Goal: Task Accomplishment & Management: Manage account settings

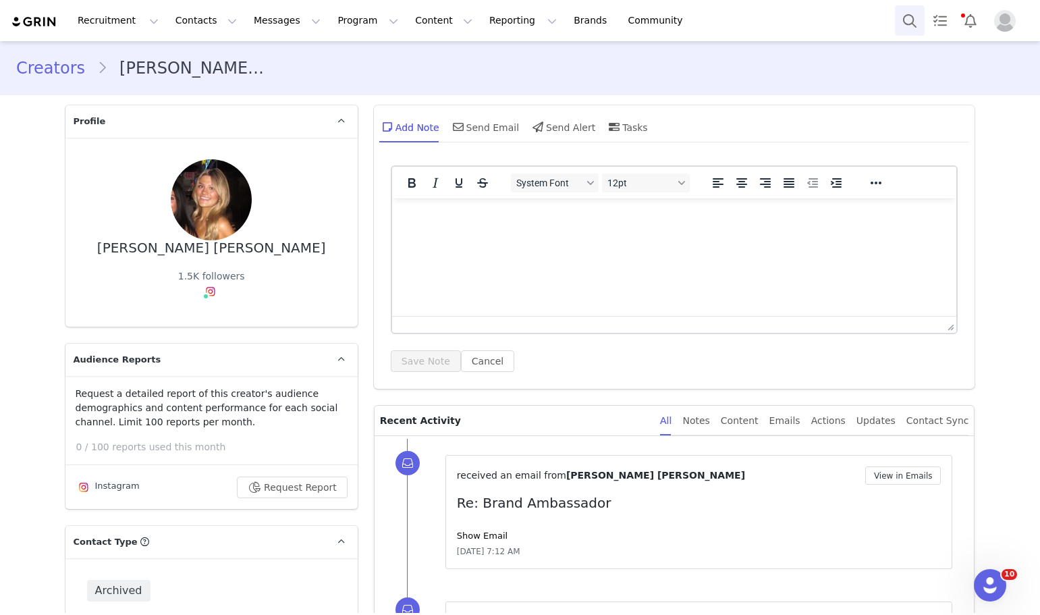
click at [903, 22] on button "Search" at bounding box center [910, 20] width 30 height 30
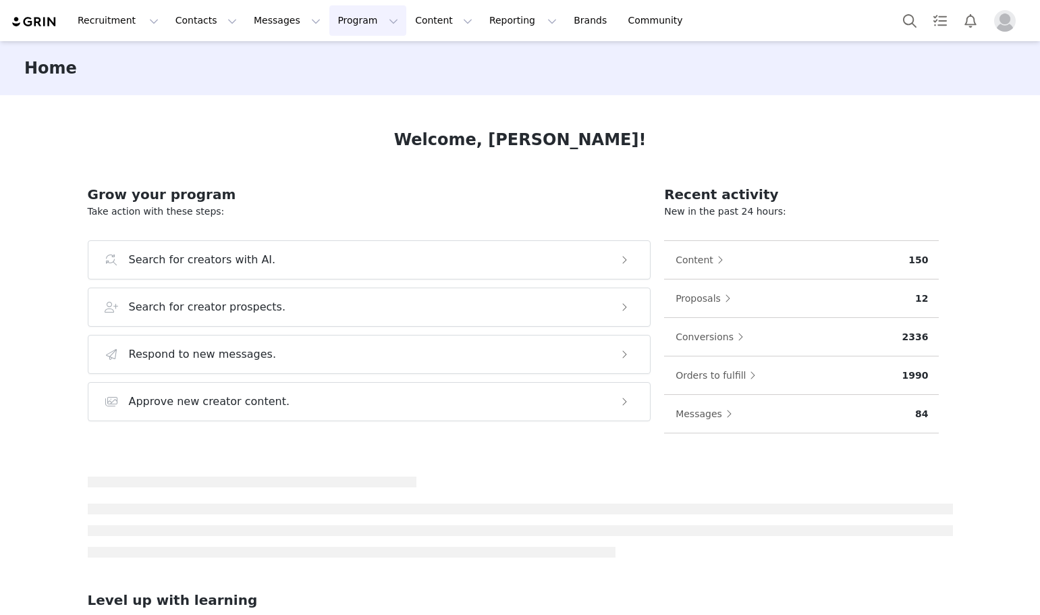
click at [349, 21] on button "Program Program" at bounding box center [367, 20] width 77 height 30
click at [353, 63] on div "Activations" at bounding box center [349, 60] width 90 height 14
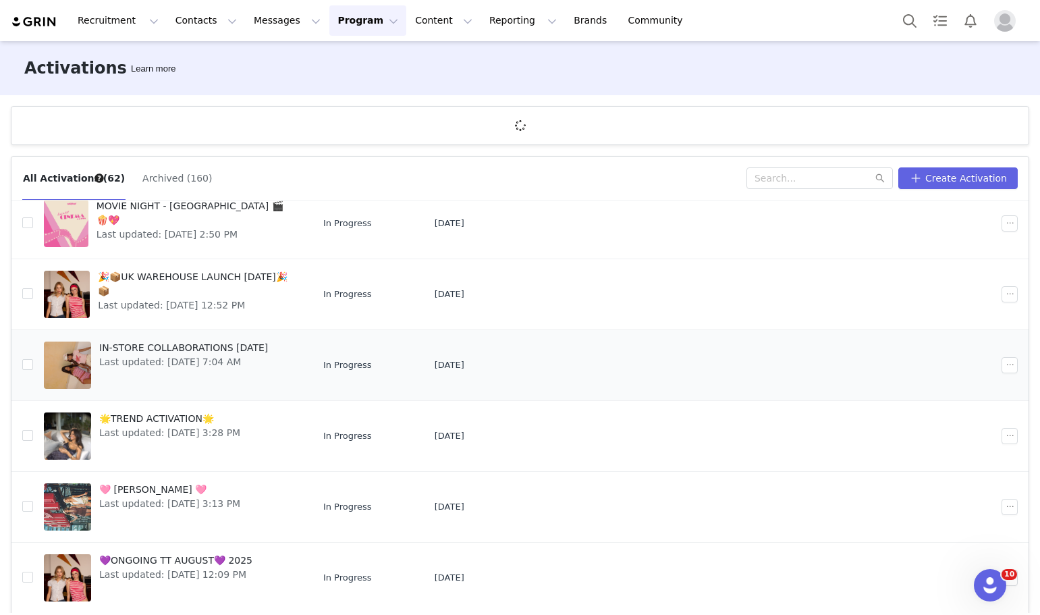
scroll to position [50, 0]
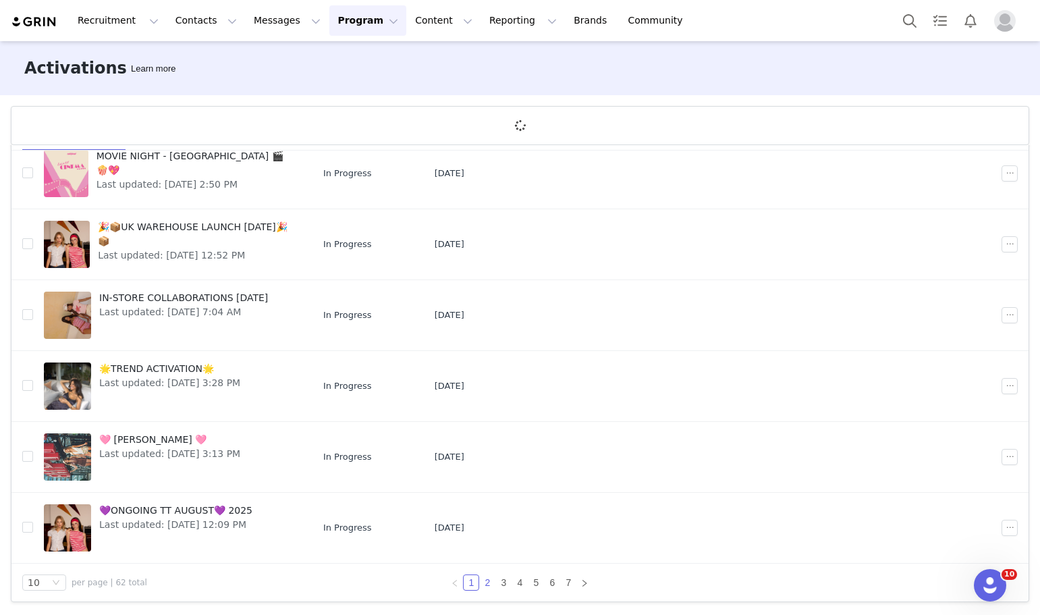
click at [486, 579] on link "2" at bounding box center [487, 582] width 15 height 15
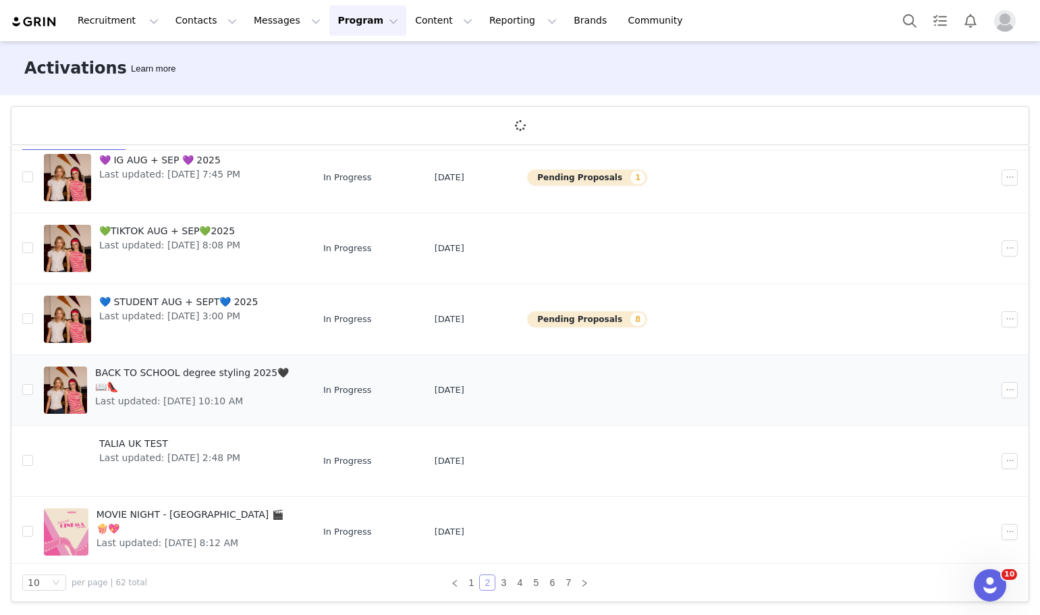
scroll to position [202, 0]
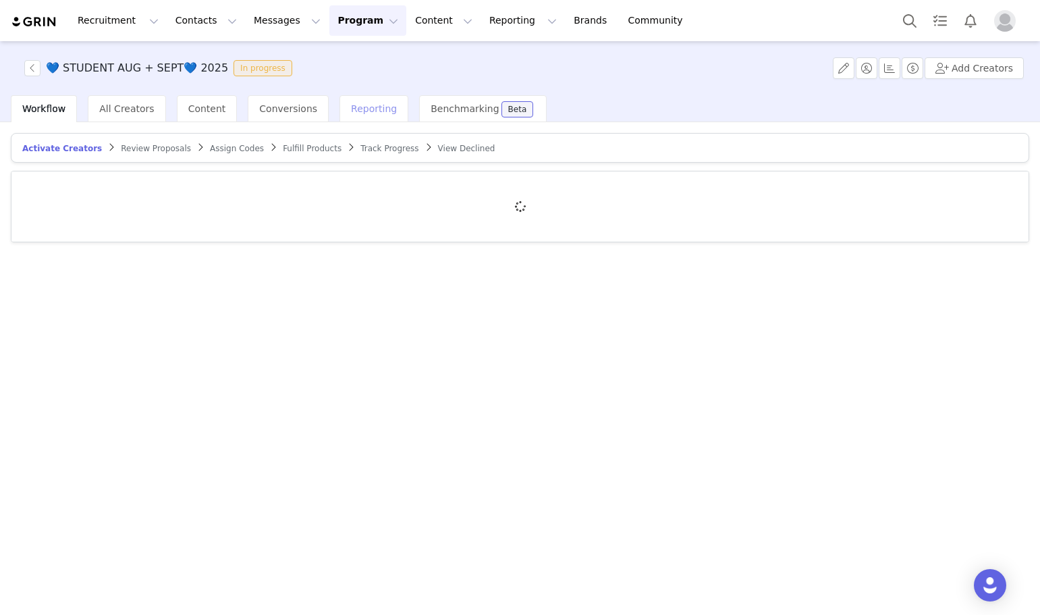
click at [351, 107] on span "Reporting" at bounding box center [374, 108] width 46 height 11
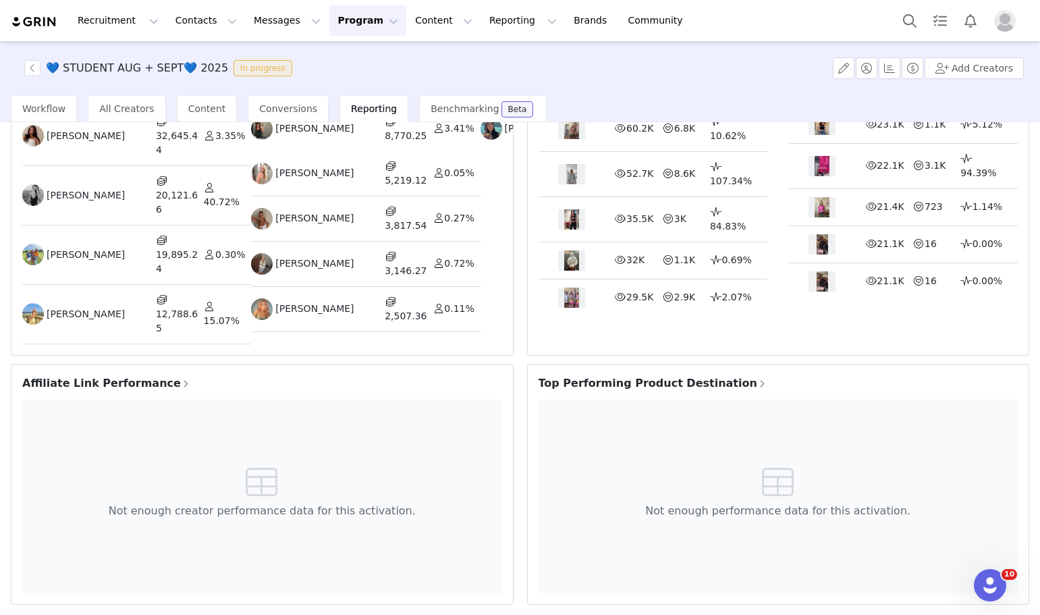
scroll to position [92, 0]
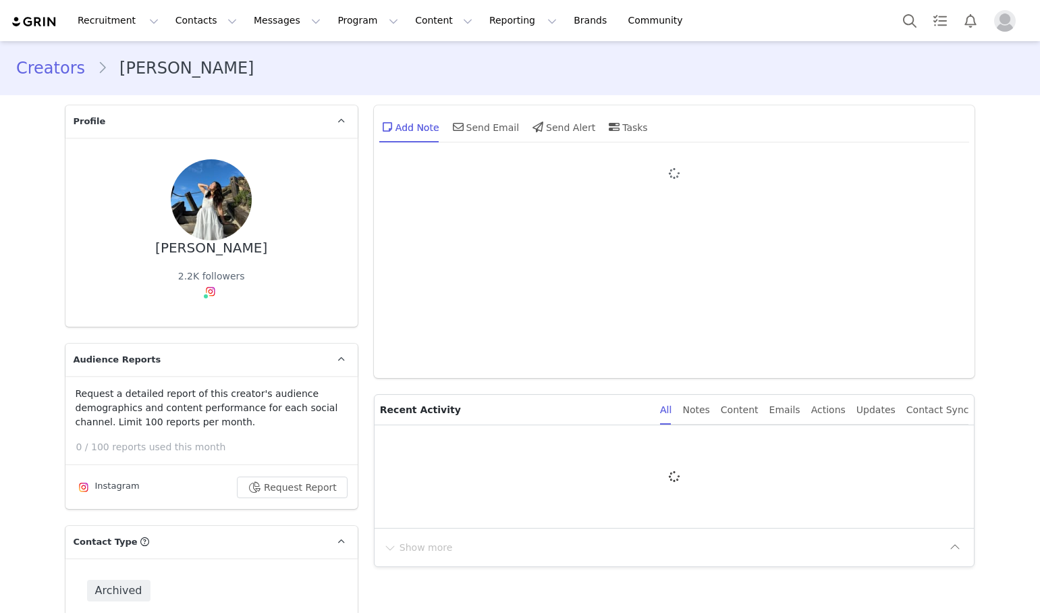
type input "+1 ([GEOGRAPHIC_DATA])"
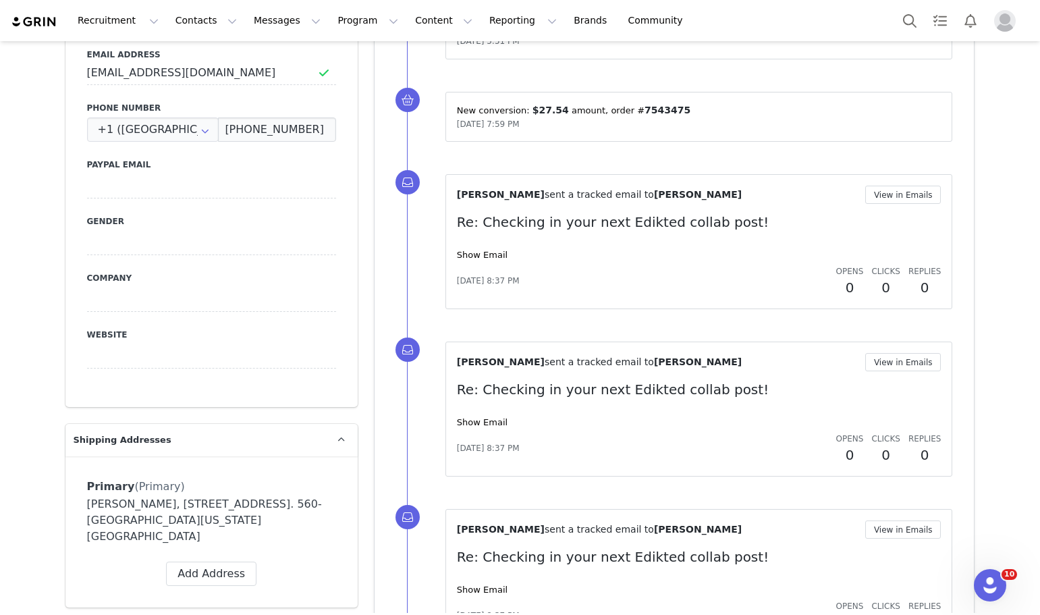
scroll to position [944, 0]
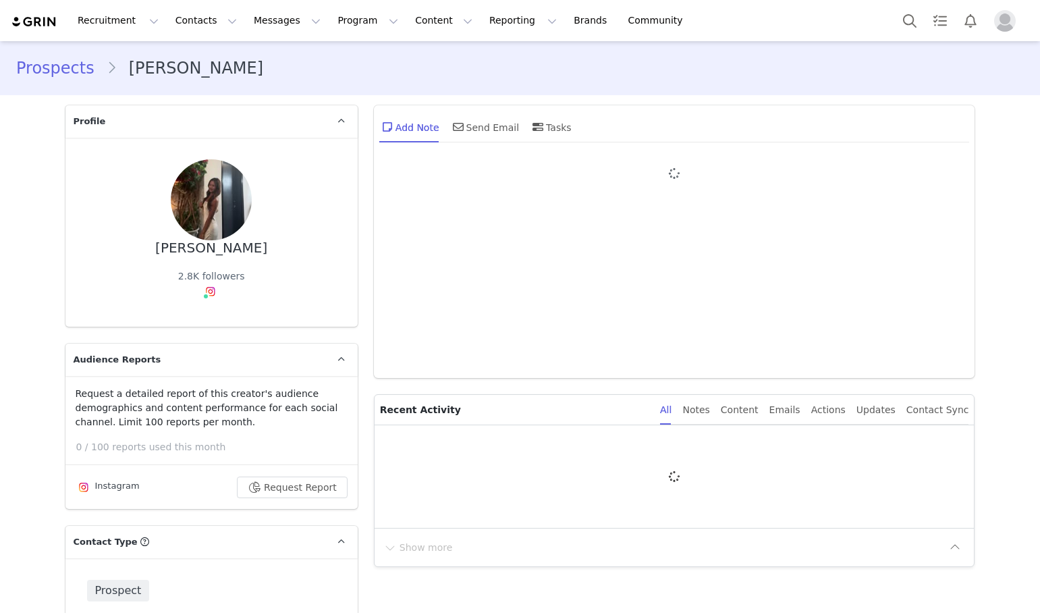
type input "+1 ([GEOGRAPHIC_DATA])"
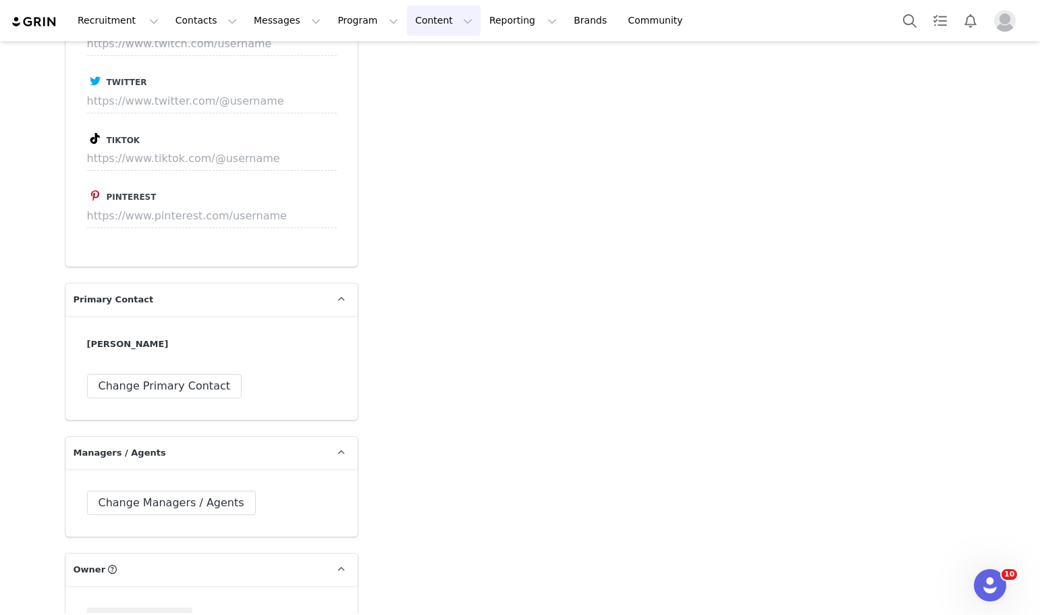
scroll to position [2574, 0]
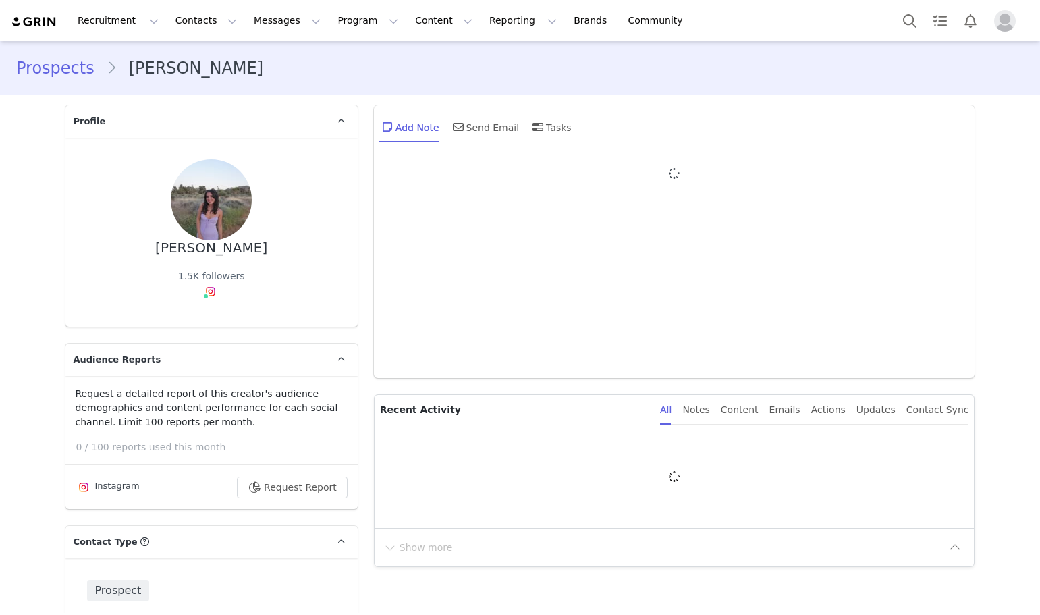
type input "+1 ([GEOGRAPHIC_DATA])"
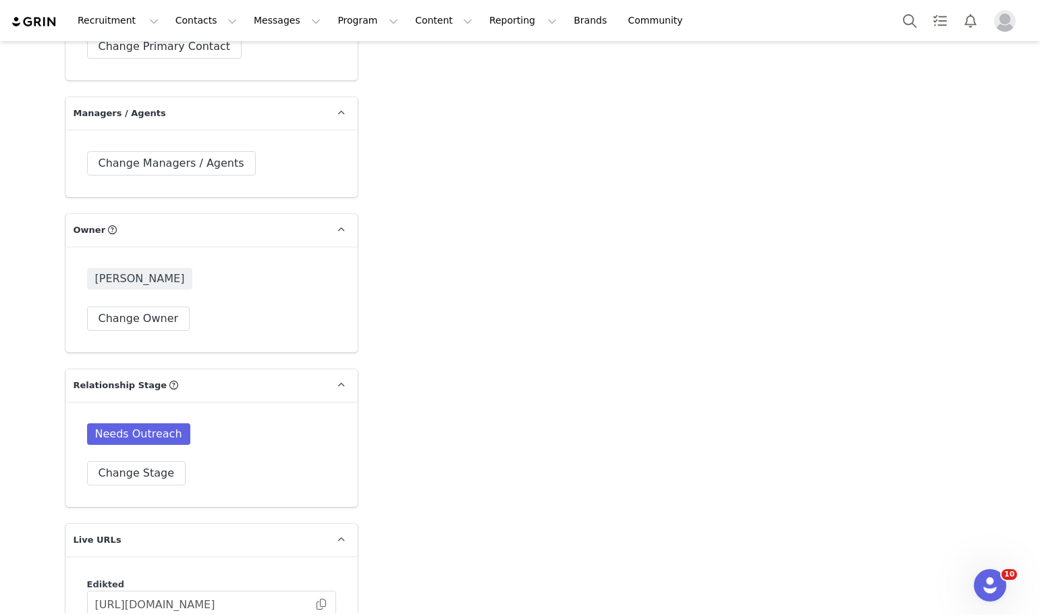
scroll to position [3357, 0]
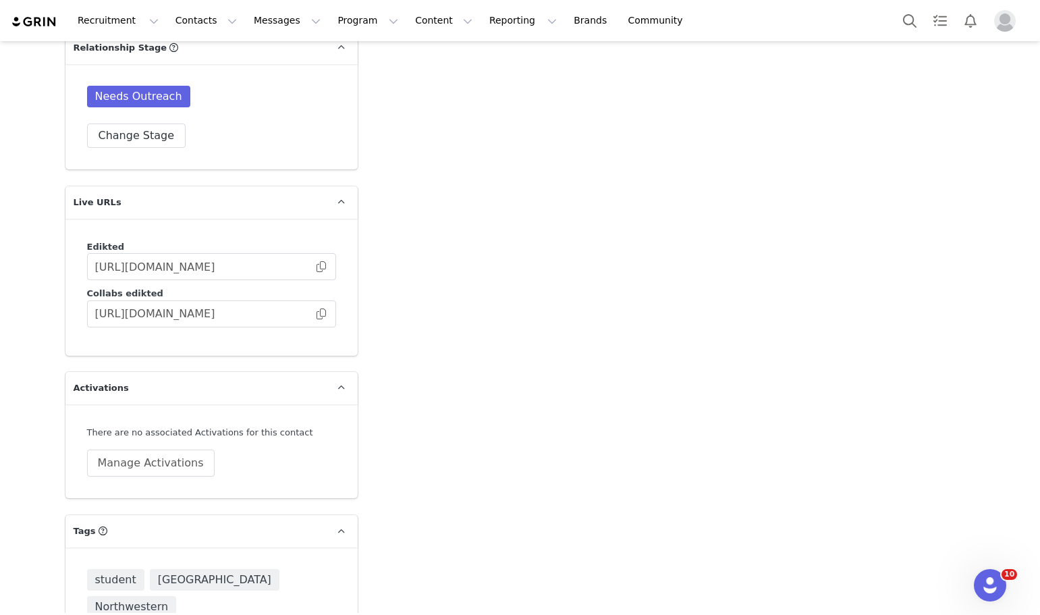
click at [156, 577] on input at bounding box center [211, 589] width 231 height 24
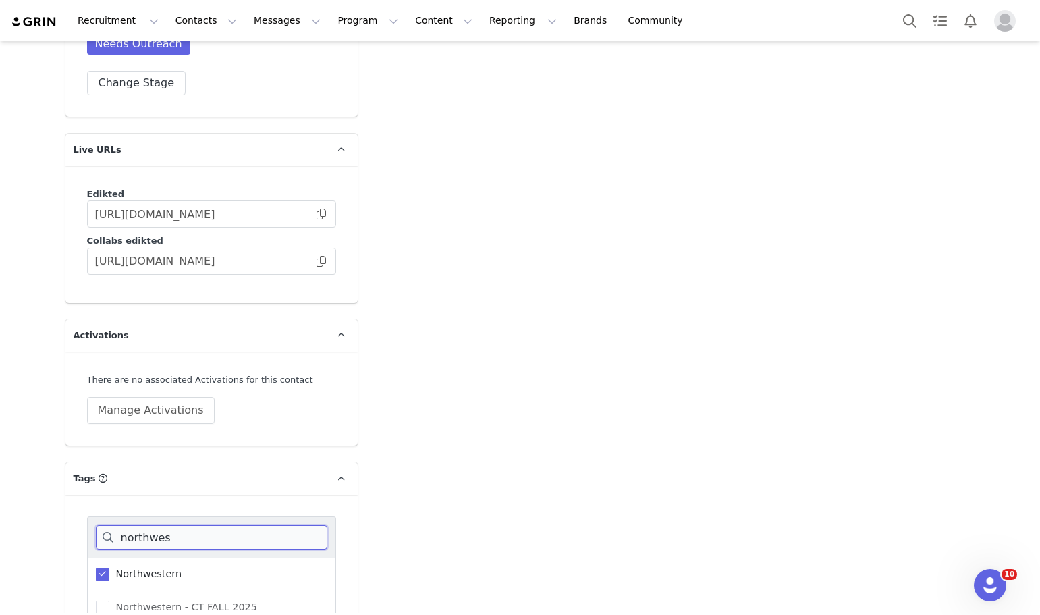
scroll to position [3485, 0]
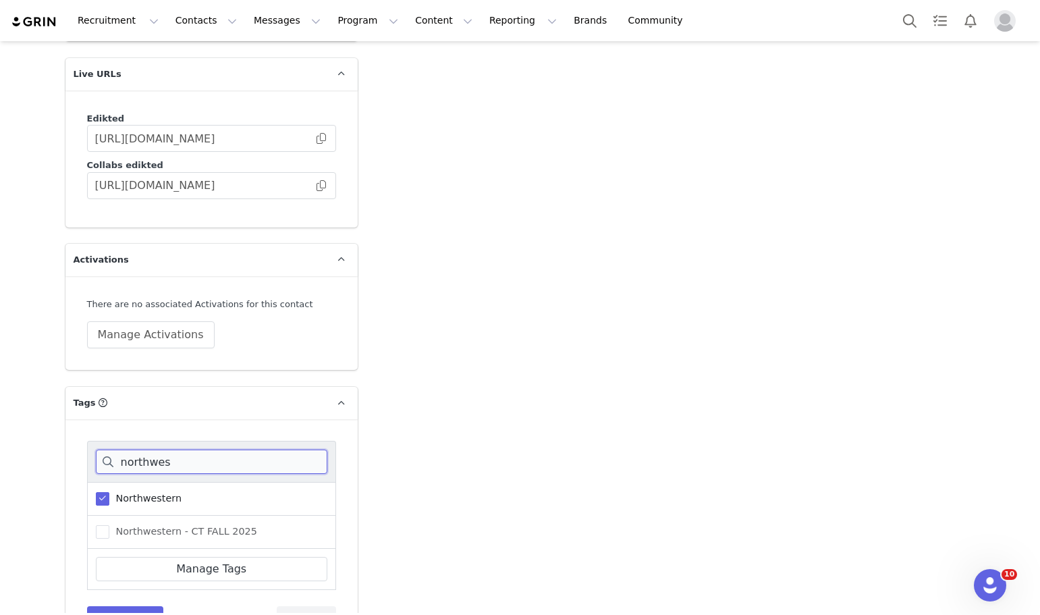
type input "northwes"
click at [138, 515] on div "Northwestern - CT FALL 2025" at bounding box center [211, 531] width 249 height 33
click at [144, 525] on span "Northwestern - CT FALL 2025" at bounding box center [183, 531] width 148 height 13
click at [109, 525] on input "Northwestern - CT FALL 2025" at bounding box center [109, 525] width 0 height 0
click at [130, 582] on div "northwes Northwestern Northwestern - CT FALL 2025 Manage Tags Save Tags Cancel" at bounding box center [211, 535] width 292 height 233
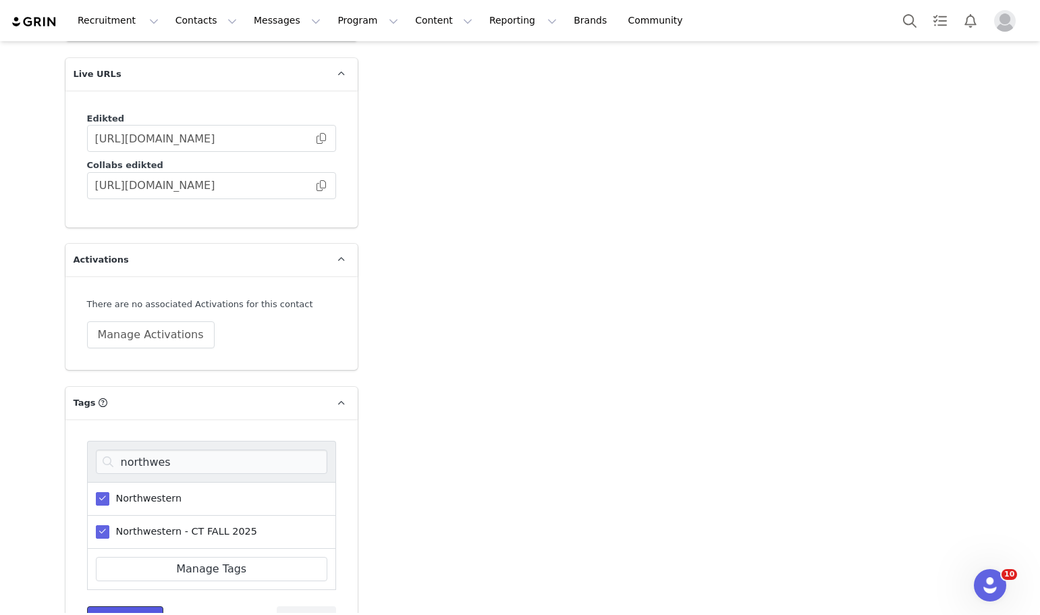
click at [128, 606] on button "Save Tags" at bounding box center [125, 618] width 77 height 24
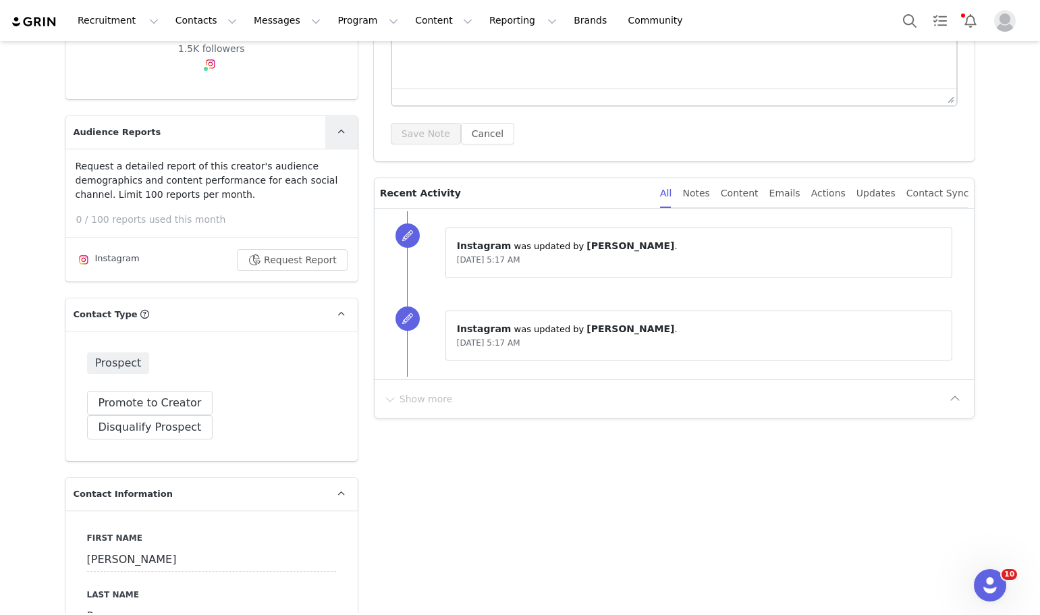
scroll to position [0, 0]
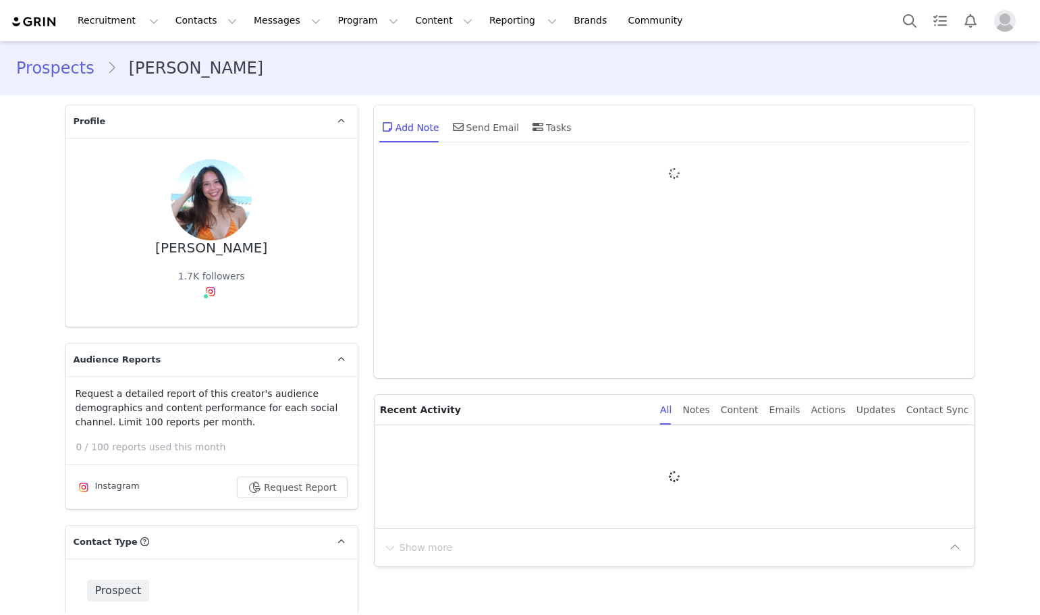
type input "+1 ([GEOGRAPHIC_DATA])"
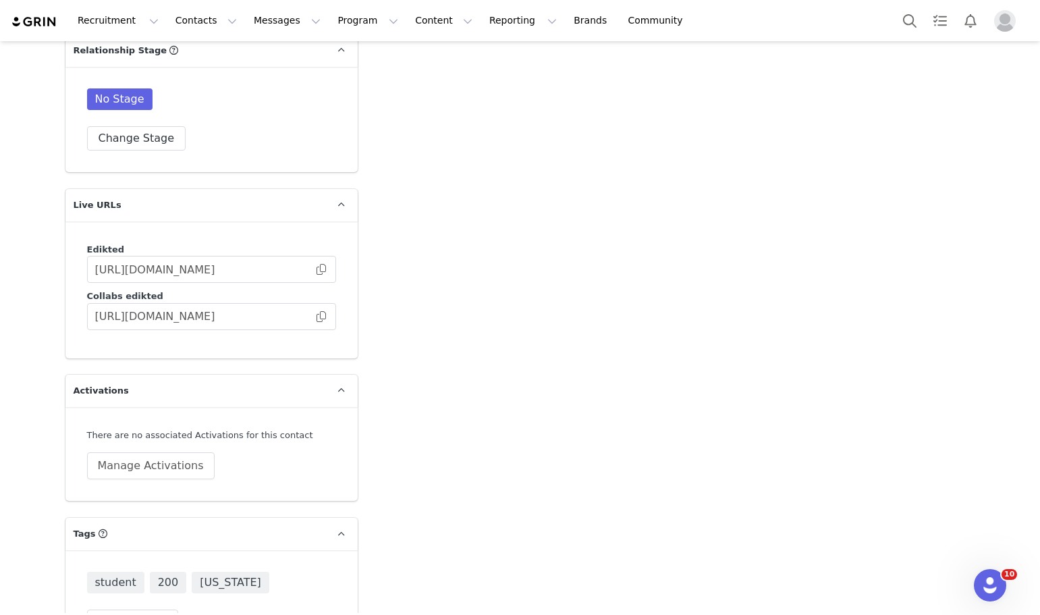
scroll to position [3357, 0]
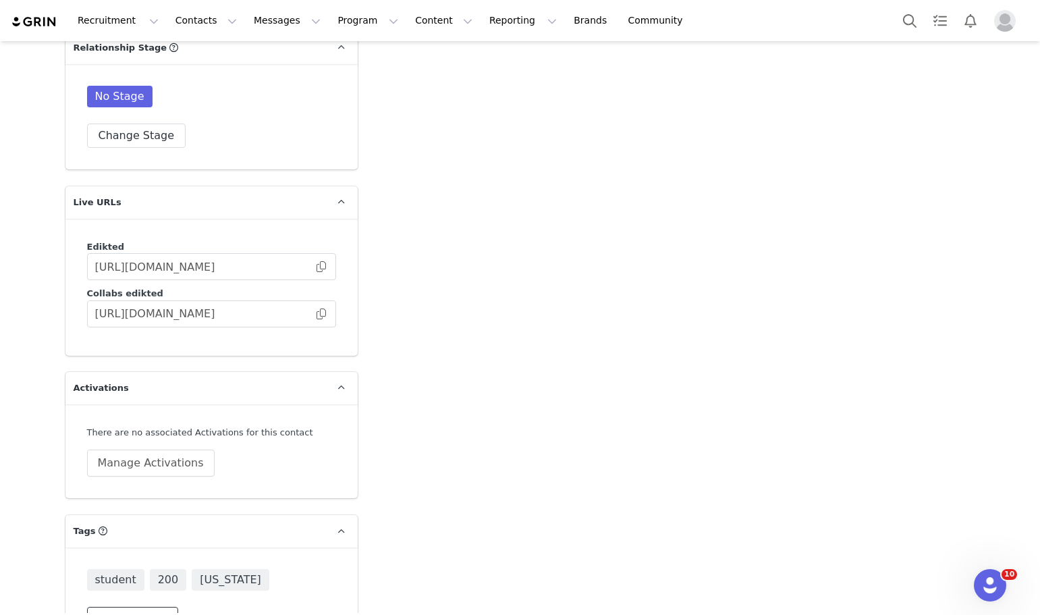
click at [133, 606] on button "Change Tags" at bounding box center [133, 618] width 92 height 24
click at [168, 577] on input at bounding box center [211, 589] width 231 height 24
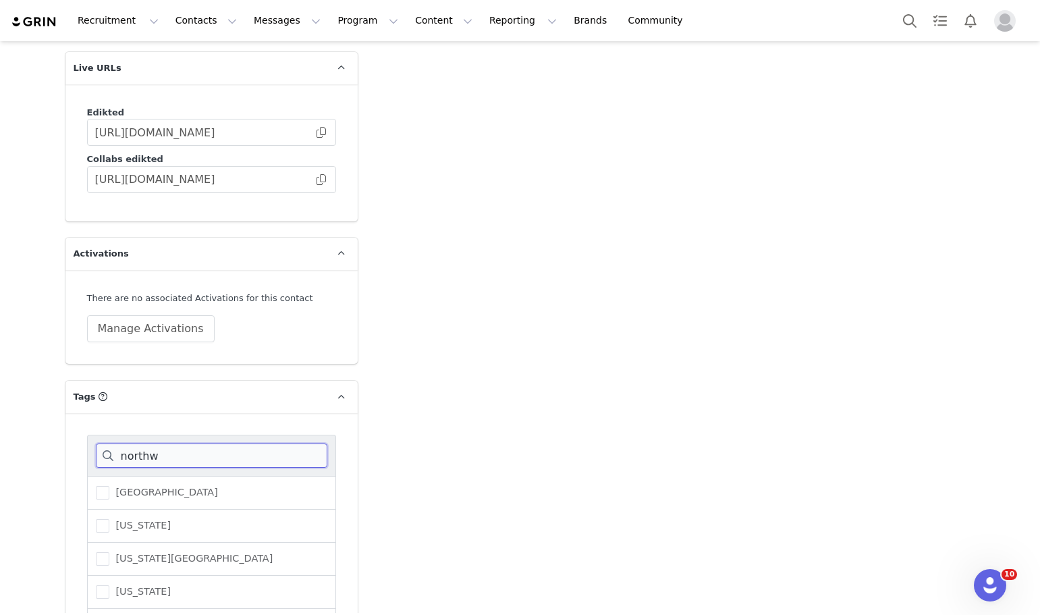
scroll to position [3485, 0]
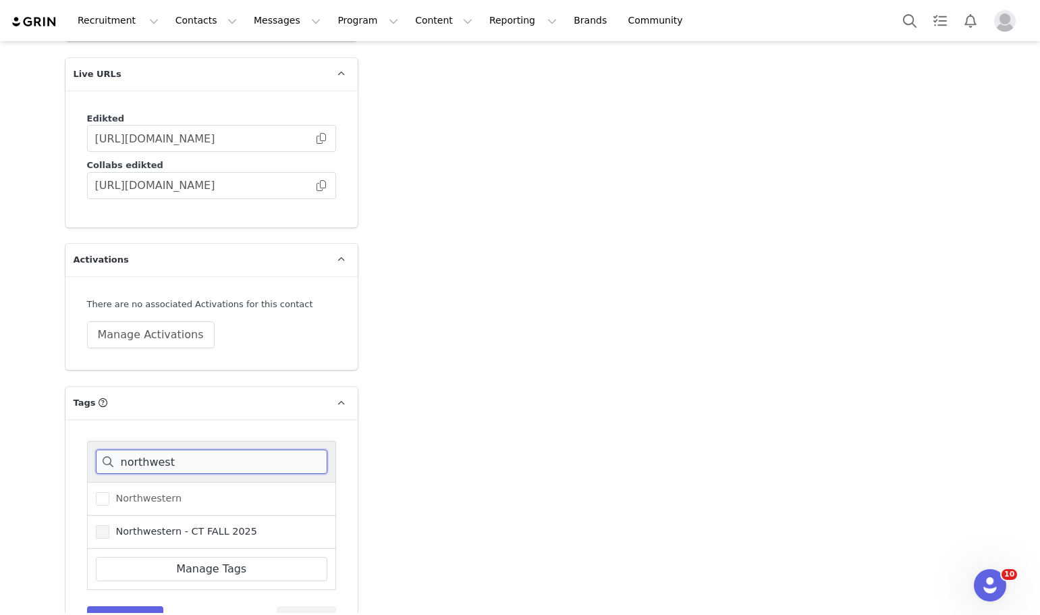
type input "northwest"
click at [190, 525] on span "Northwestern - CT FALL 2025" at bounding box center [183, 531] width 148 height 13
click at [109, 525] on input "Northwestern - CT FALL 2025" at bounding box center [109, 525] width 0 height 0
click at [102, 441] on div "northwest" at bounding box center [211, 461] width 249 height 41
click at [112, 492] on span "Northwestern" at bounding box center [145, 498] width 73 height 13
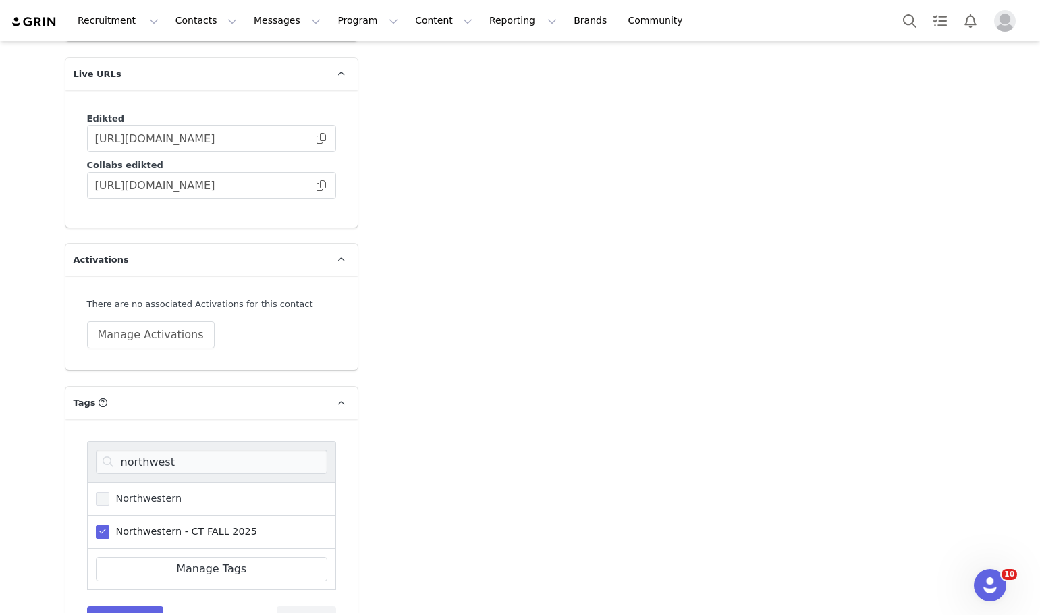
click at [109, 492] on input "Northwestern" at bounding box center [109, 492] width 0 height 0
click at [142, 606] on button "Save Tags" at bounding box center [125, 618] width 77 height 24
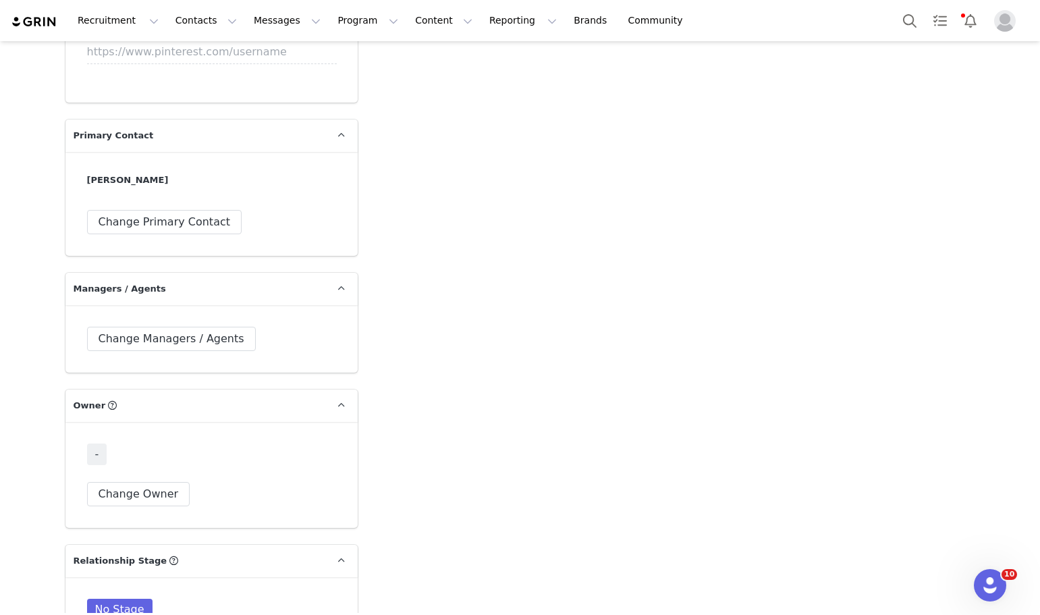
scroll to position [2777, 0]
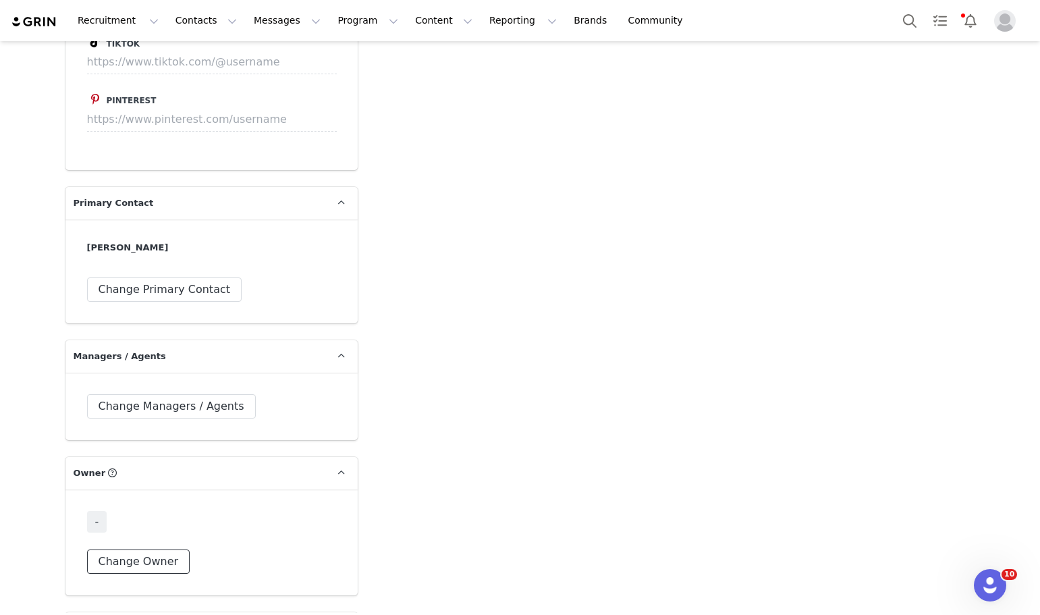
click at [137, 549] on button "Change Owner" at bounding box center [138, 561] width 103 height 24
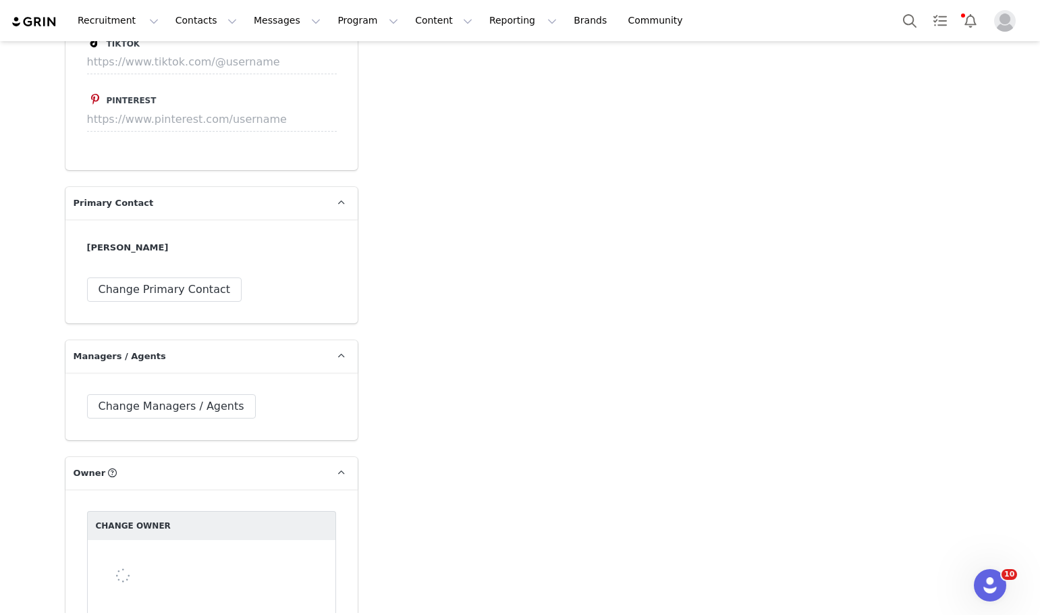
scroll to position [2912, 0]
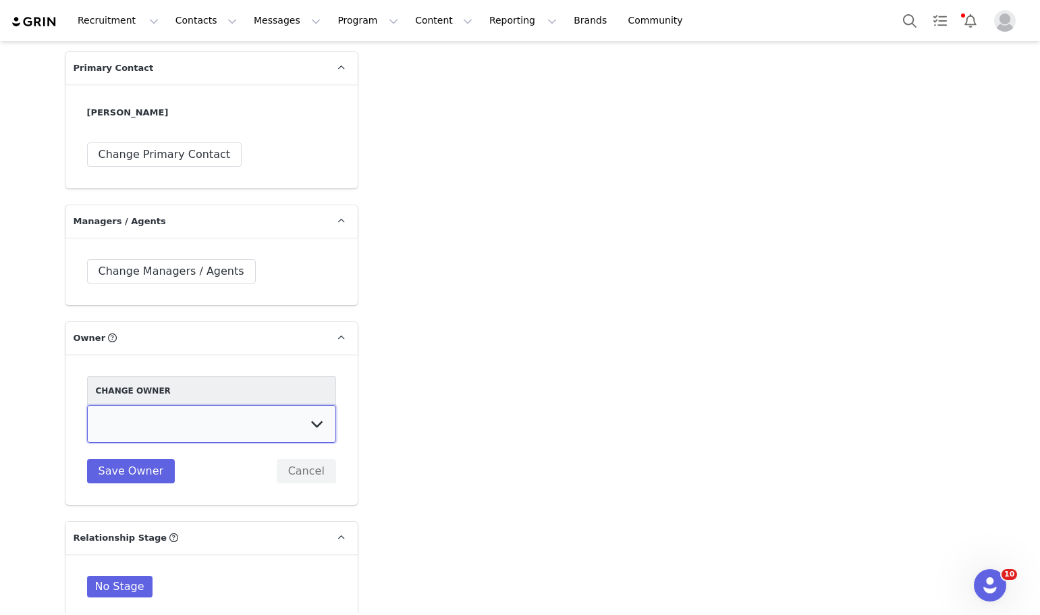
click at [162, 405] on select "Talia Zion Ashley Adler Maya Vandermolen Martina Villaverde Dana israeli Mia Ma…" at bounding box center [211, 424] width 249 height 38
select select "233b45b6-5e62-4be6-a6a4-6d221491ddf9"
click at [87, 405] on select "Talia Zion Ashley Adler Maya Vandermolen Martina Villaverde Dana israeli Mia Ma…" at bounding box center [211, 424] width 249 height 38
click at [116, 459] on button "Save Owner" at bounding box center [131, 471] width 88 height 24
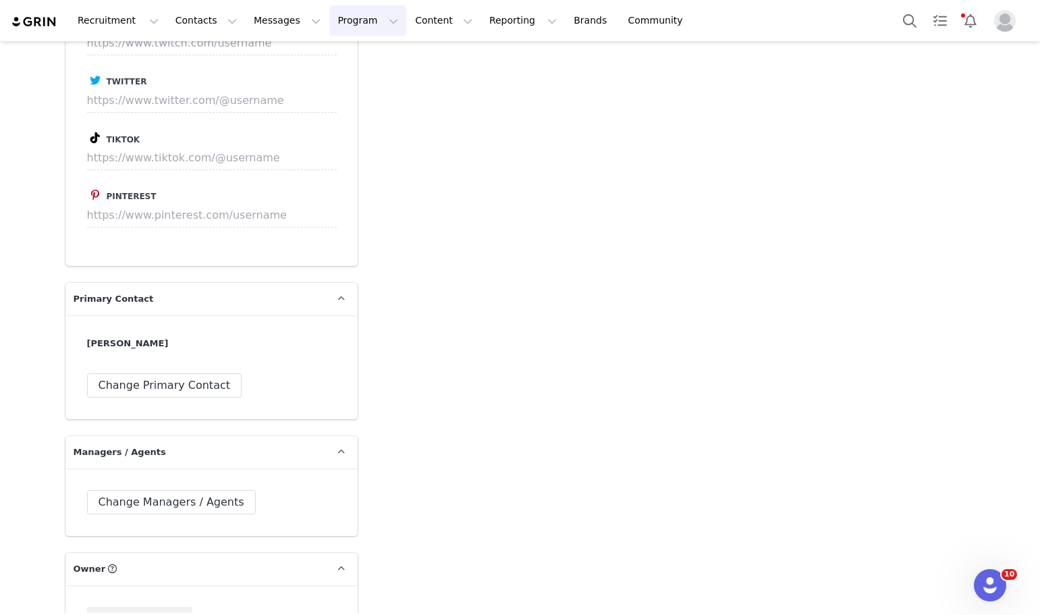
scroll to position [2304, 0]
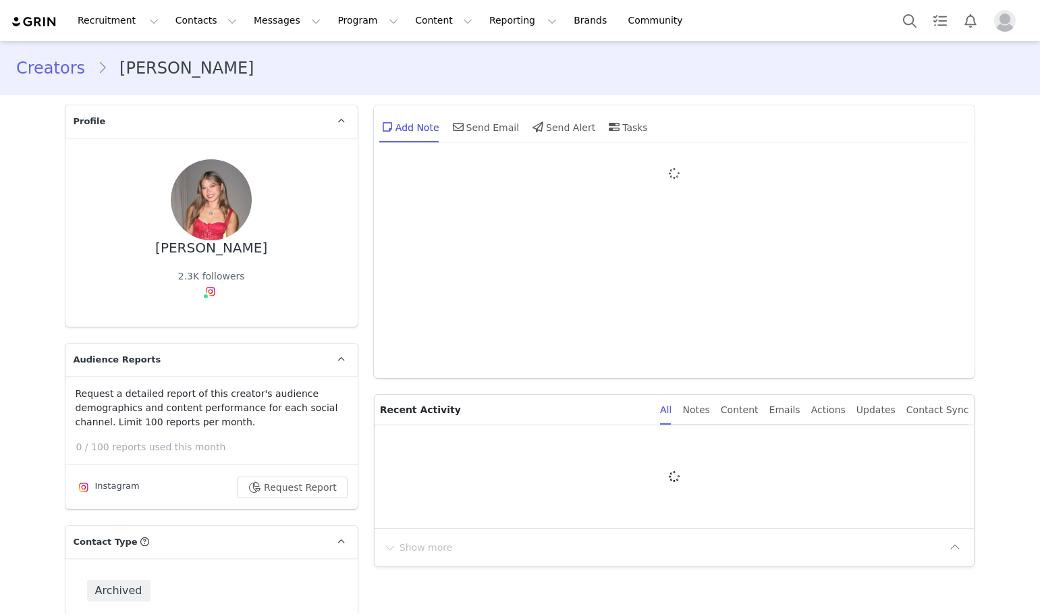
type input "+1 ([GEOGRAPHIC_DATA])"
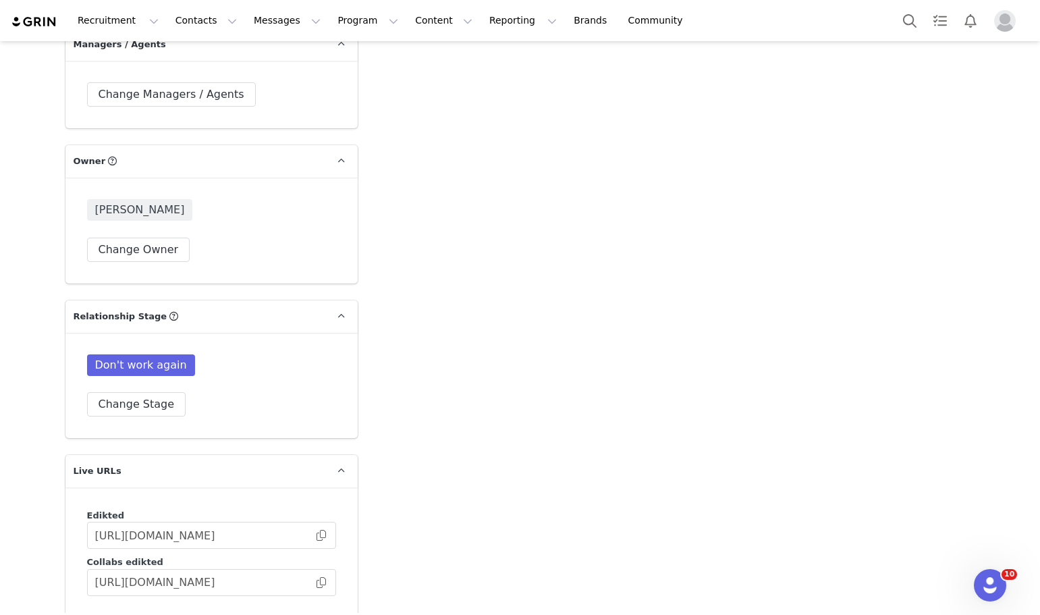
scroll to position [3306, 0]
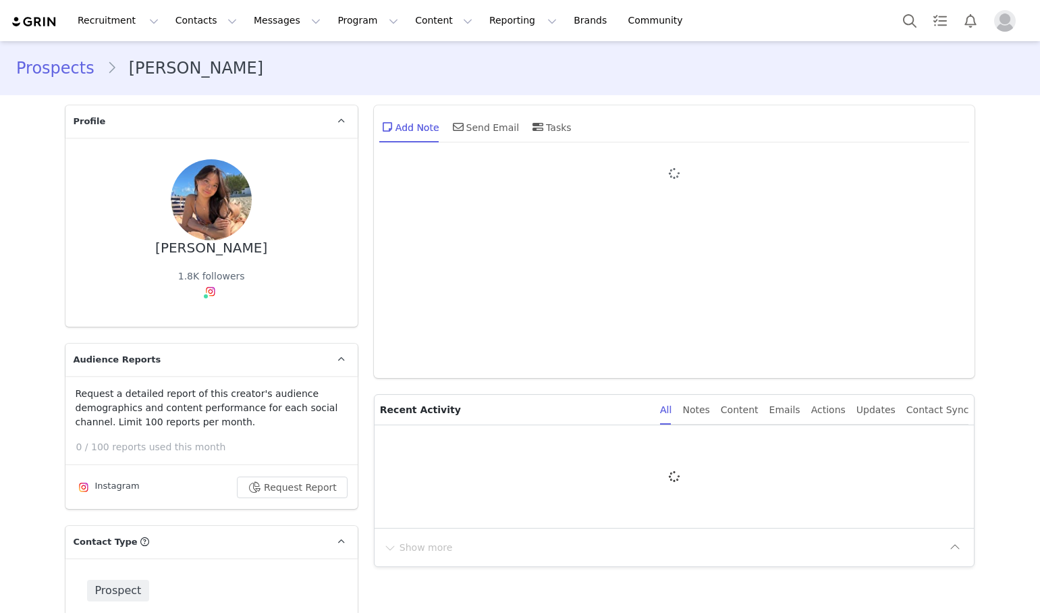
type input "+1 ([GEOGRAPHIC_DATA])"
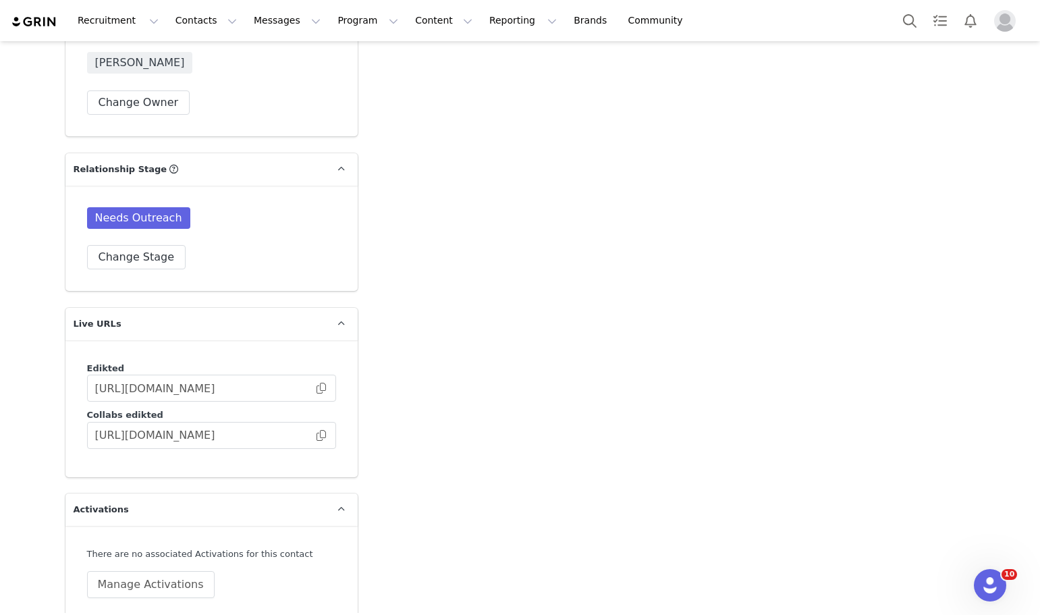
scroll to position [3357, 0]
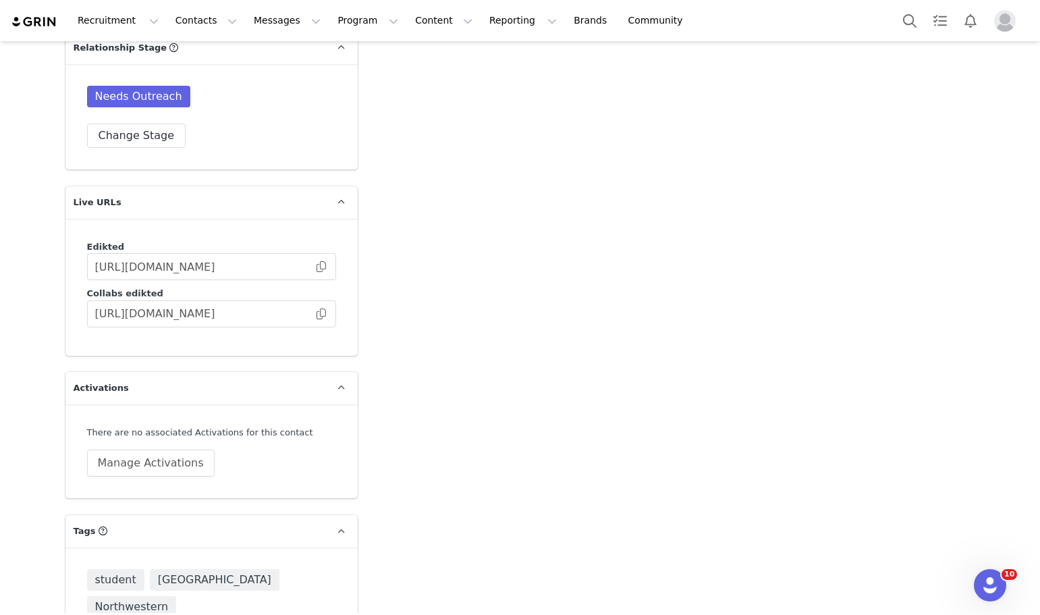
click at [138, 577] on input at bounding box center [211, 589] width 231 height 24
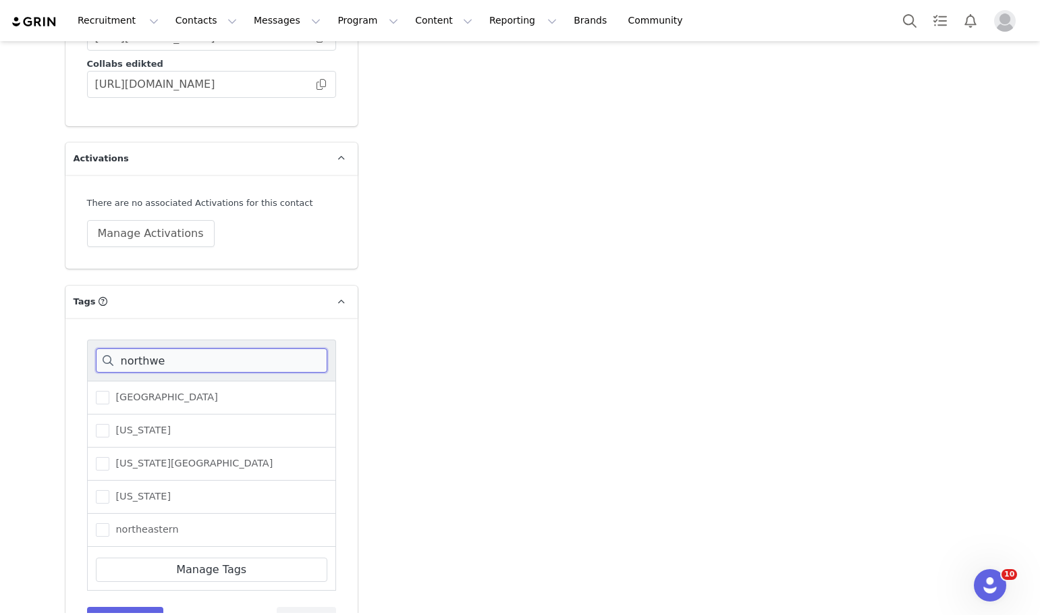
scroll to position [3485, 0]
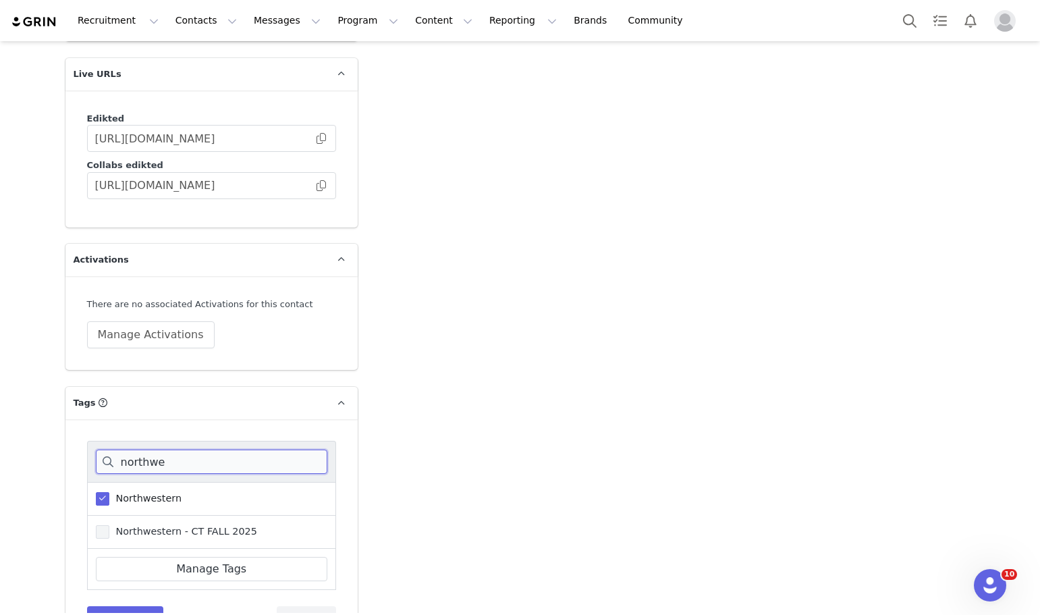
type input "northwe"
click at [157, 525] on span "Northwestern - CT FALL 2025" at bounding box center [183, 531] width 148 height 13
click at [109, 525] on input "Northwestern - CT FALL 2025" at bounding box center [109, 525] width 0 height 0
click at [119, 606] on button "Save Tags" at bounding box center [125, 618] width 77 height 24
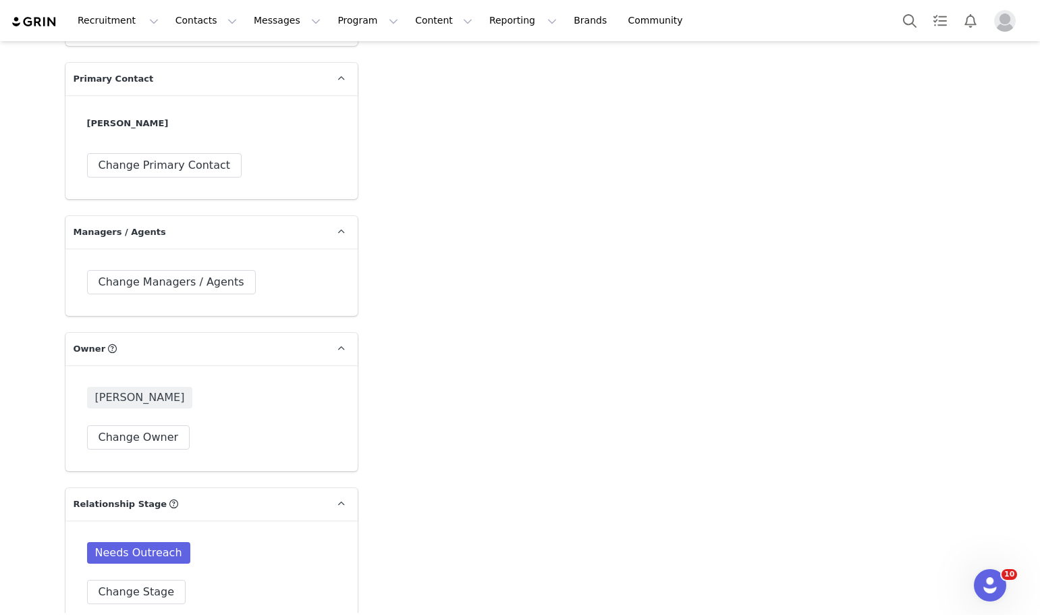
scroll to position [3384, 0]
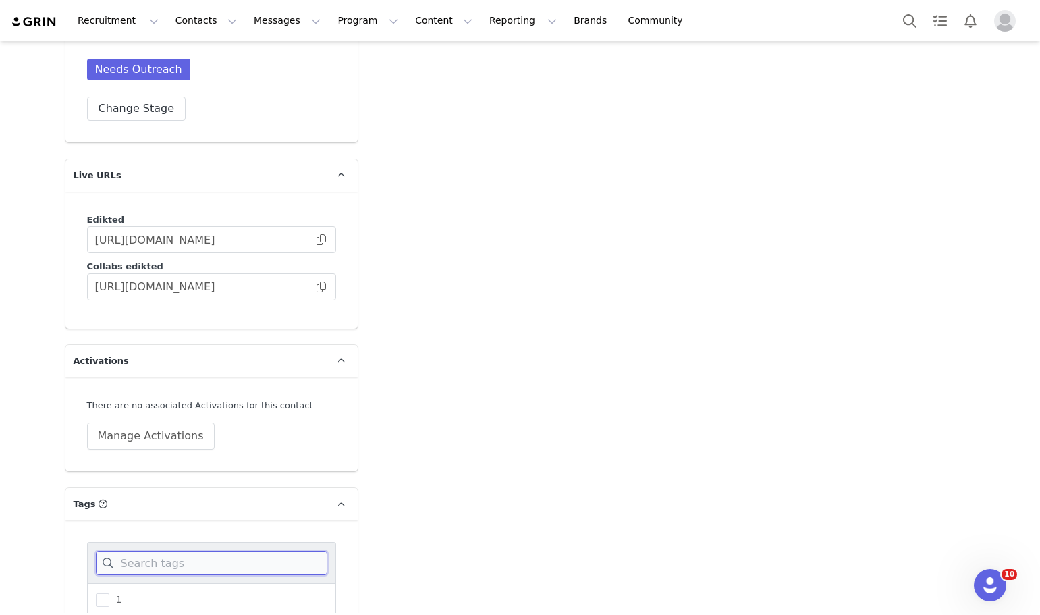
click at [149, 550] on input at bounding box center [211, 562] width 231 height 24
type input "diver"
click at [109, 614] on input "diversity" at bounding box center [109, 626] width 0 height 0
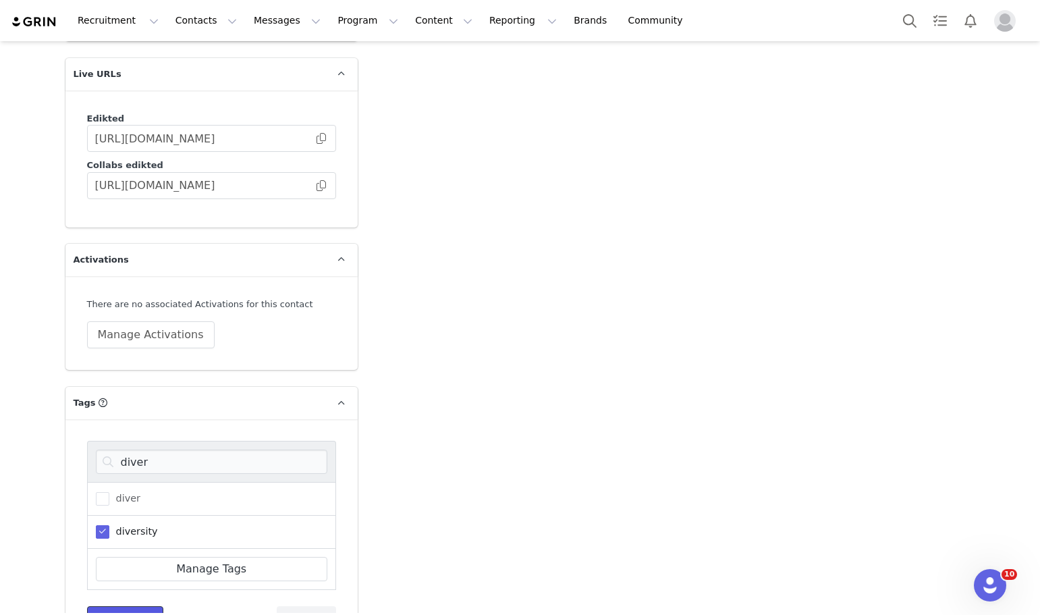
click at [113, 606] on button "Save Tags" at bounding box center [125, 618] width 77 height 24
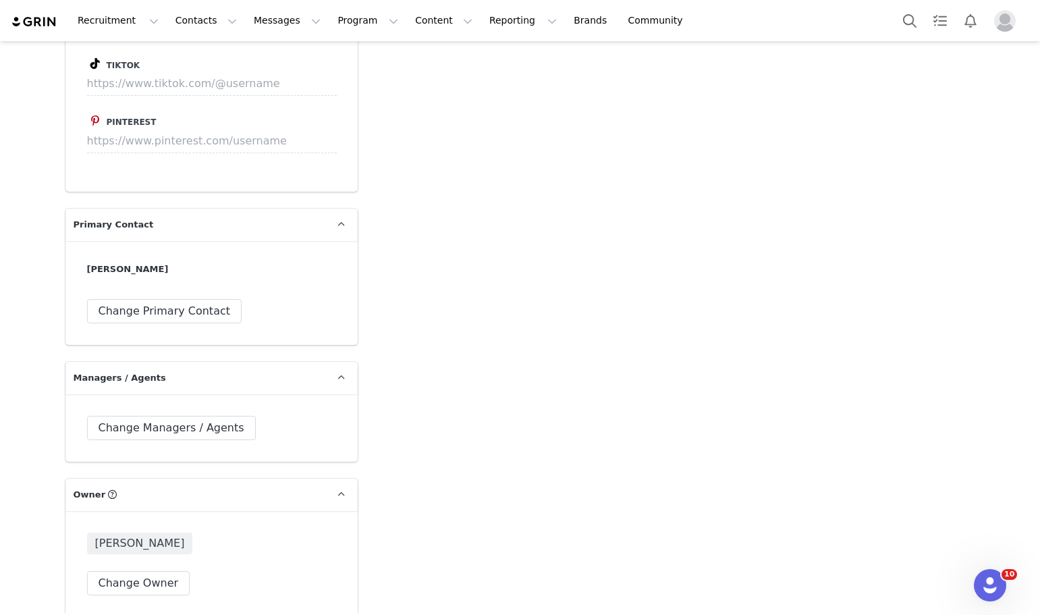
scroll to position [2829, 0]
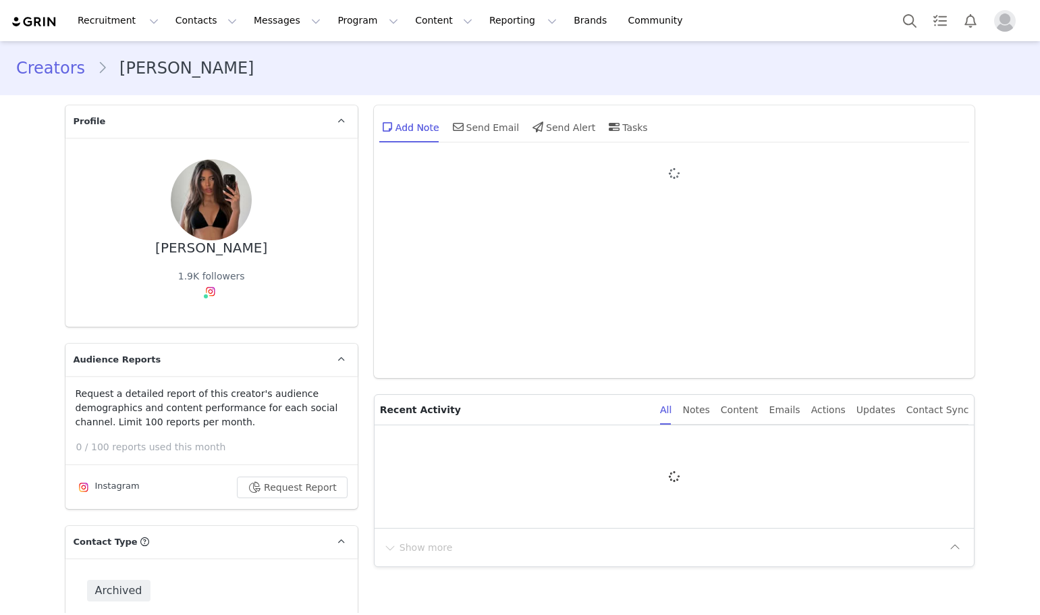
type input "+1 ([GEOGRAPHIC_DATA])"
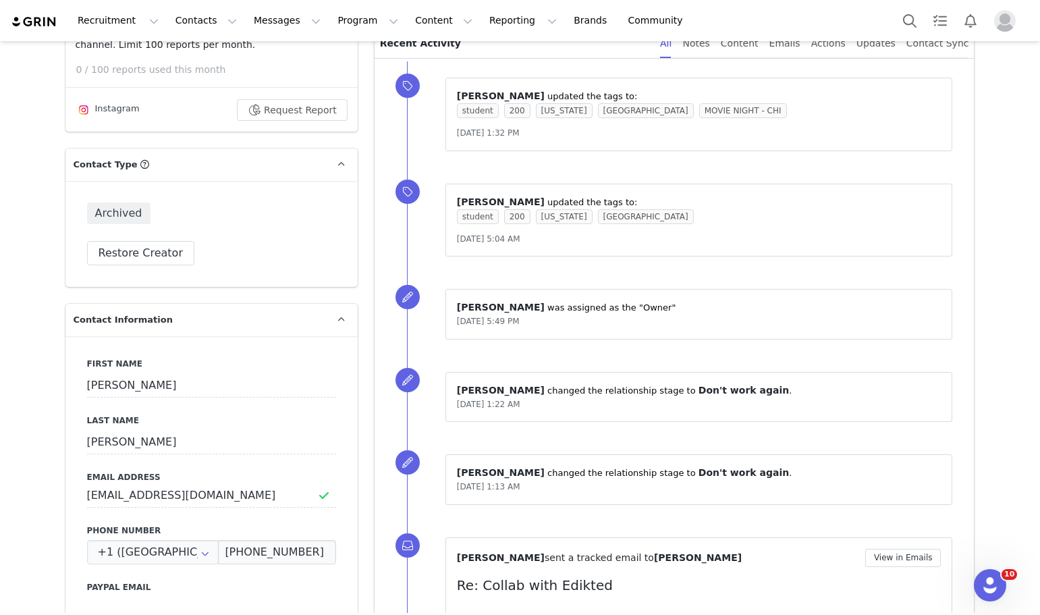
scroll to position [270, 0]
